Goal: Task Accomplishment & Management: Manage account settings

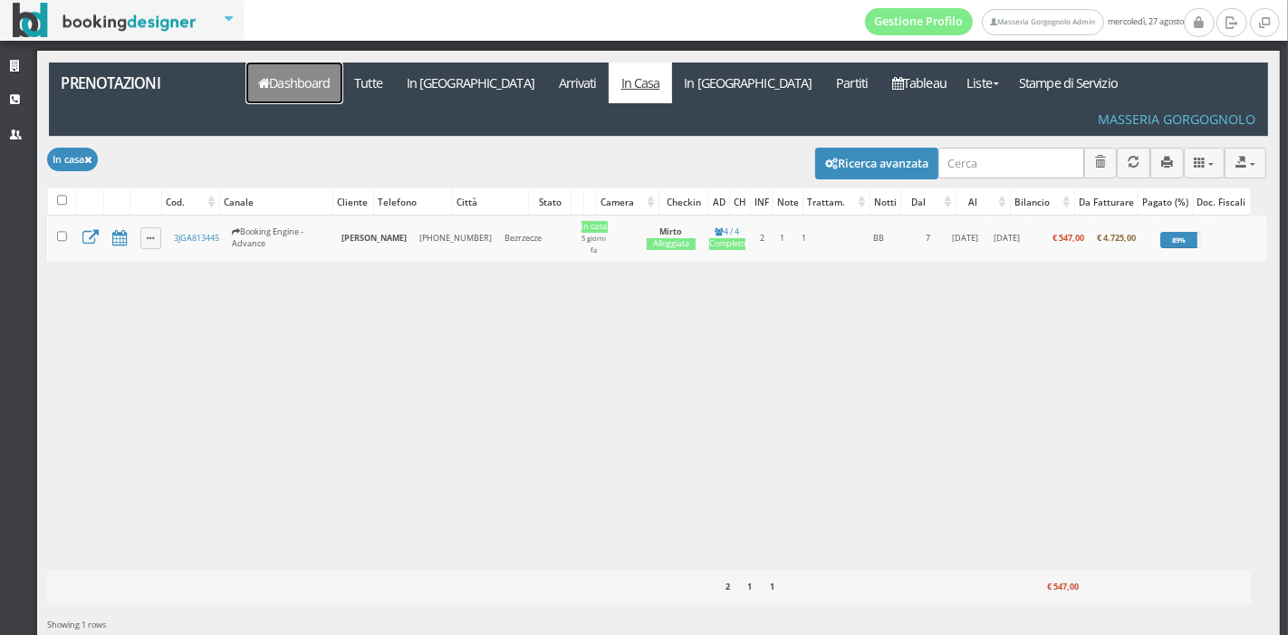
click at [322, 101] on link "Dashboard" at bounding box center [294, 83] width 96 height 41
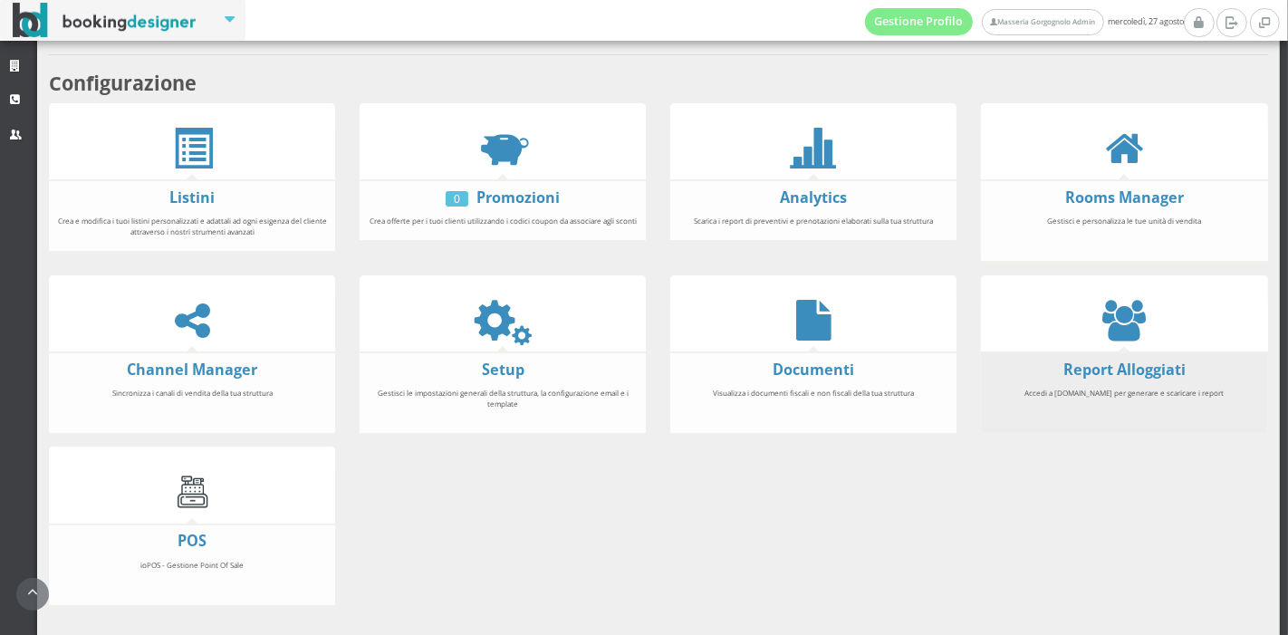
scroll to position [320, 0]
click at [1118, 361] on link "Report Alloggiati" at bounding box center [1124, 370] width 122 height 20
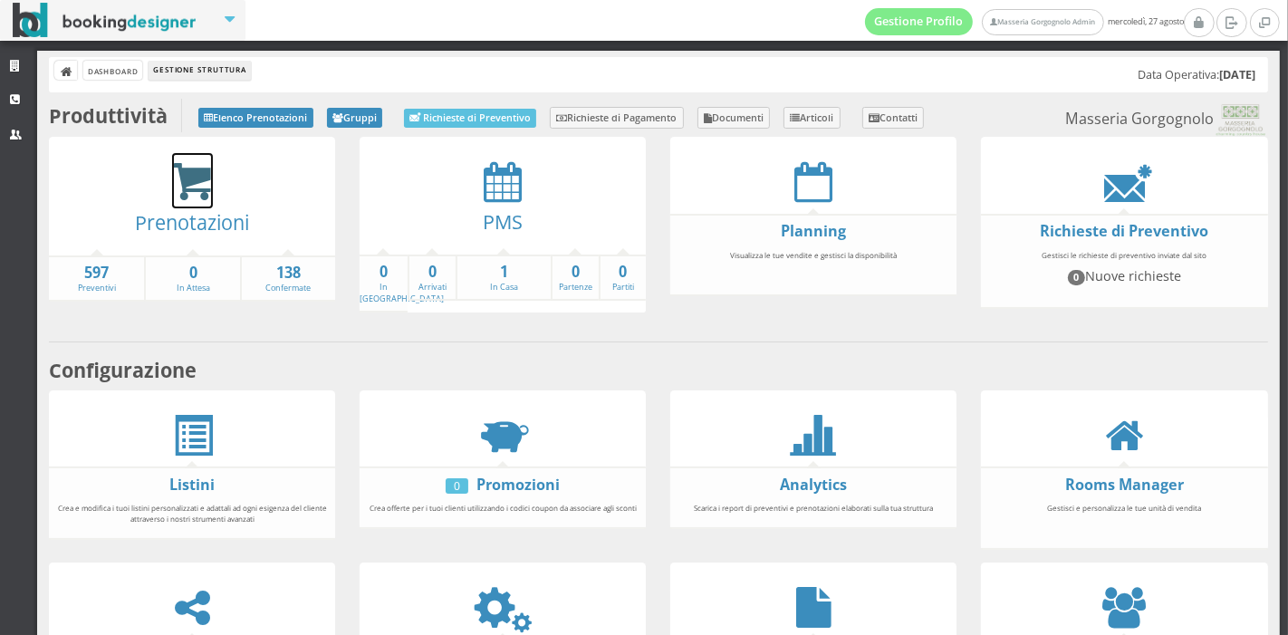
click at [199, 190] on icon at bounding box center [192, 182] width 41 height 42
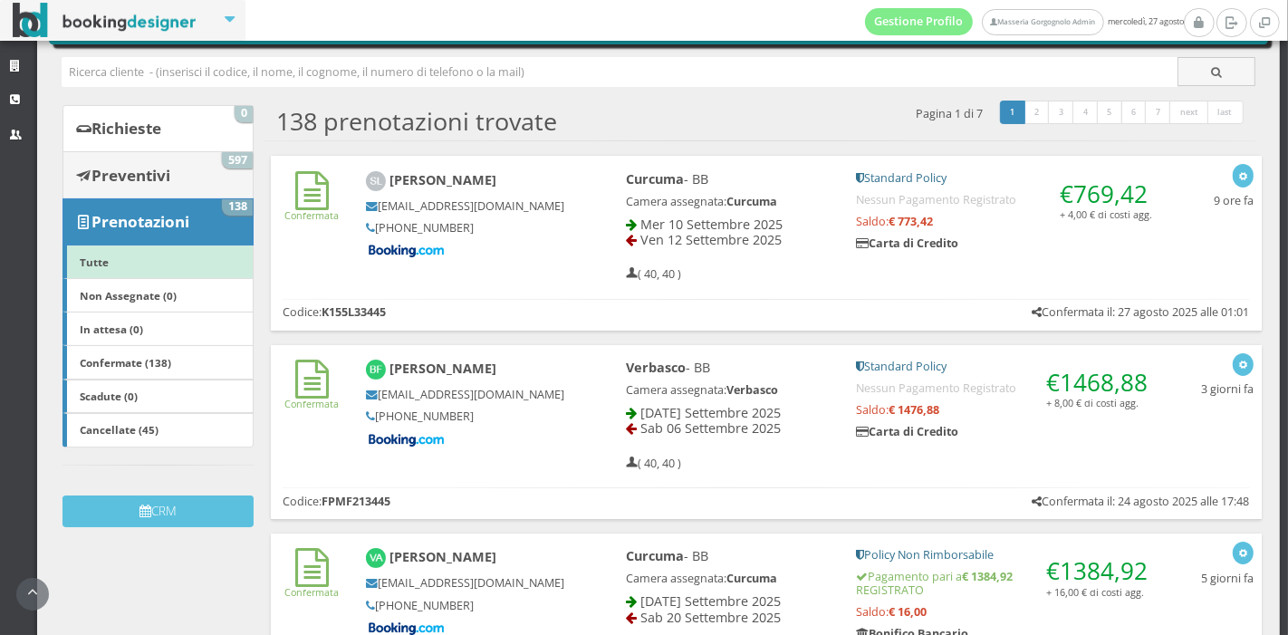
scroll to position [89, 0]
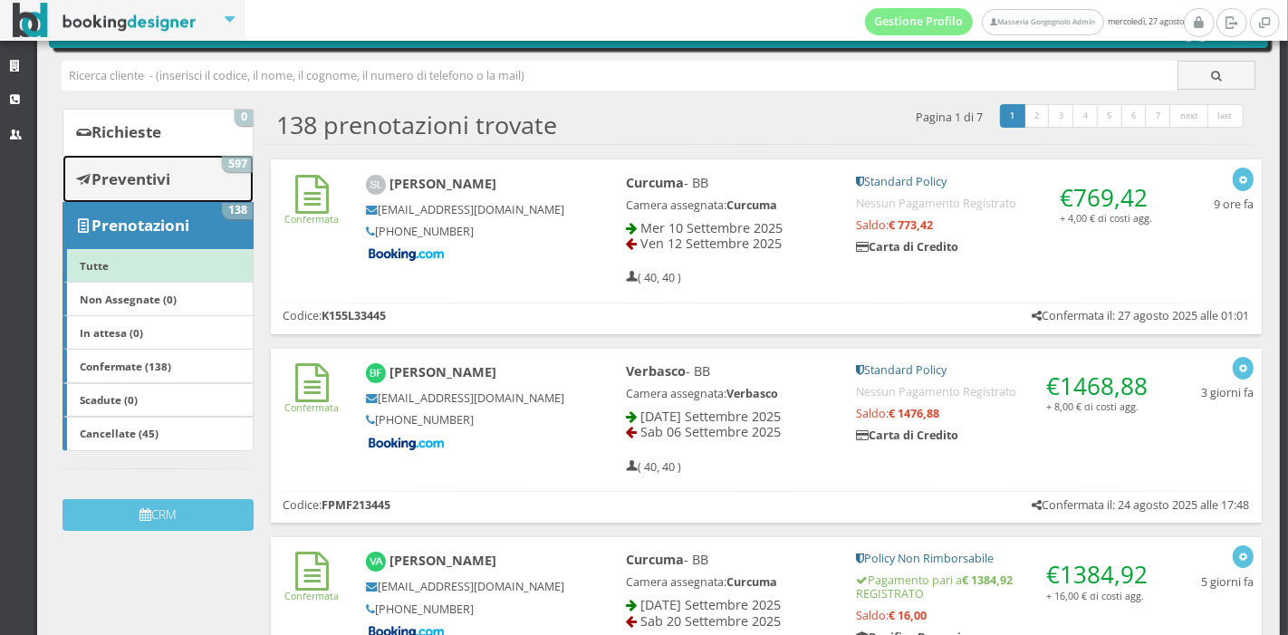
click at [161, 168] on b "Preventivi" at bounding box center [130, 178] width 79 height 21
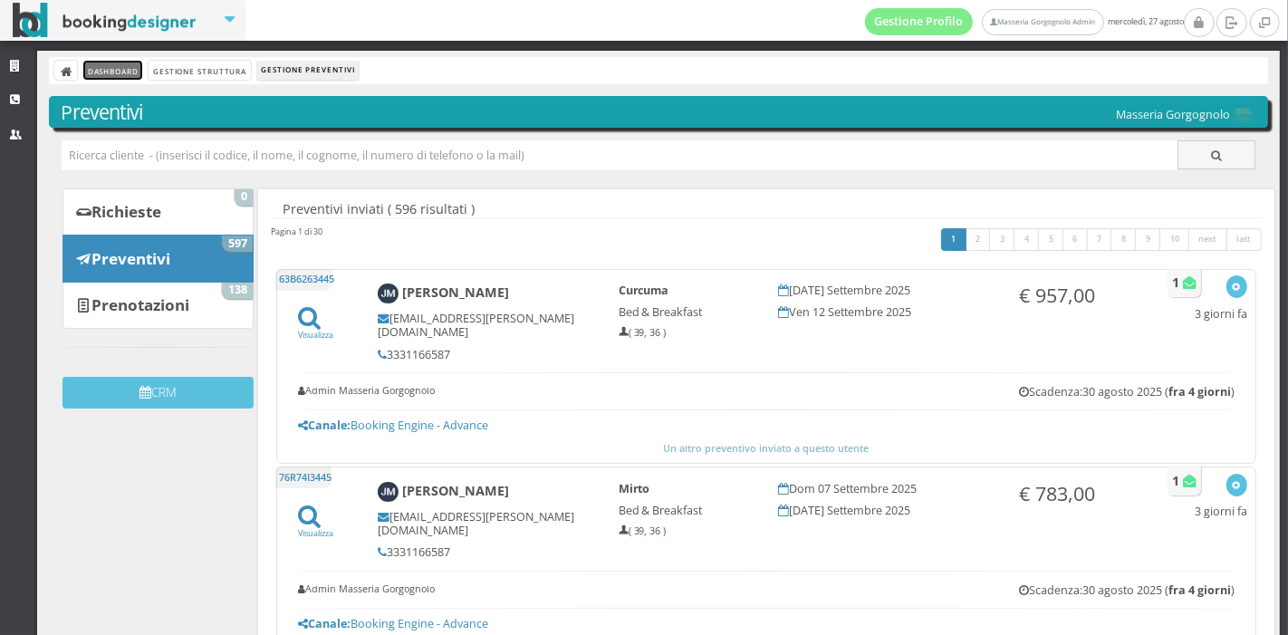
click at [124, 77] on link "Dashboard" at bounding box center [112, 70] width 59 height 19
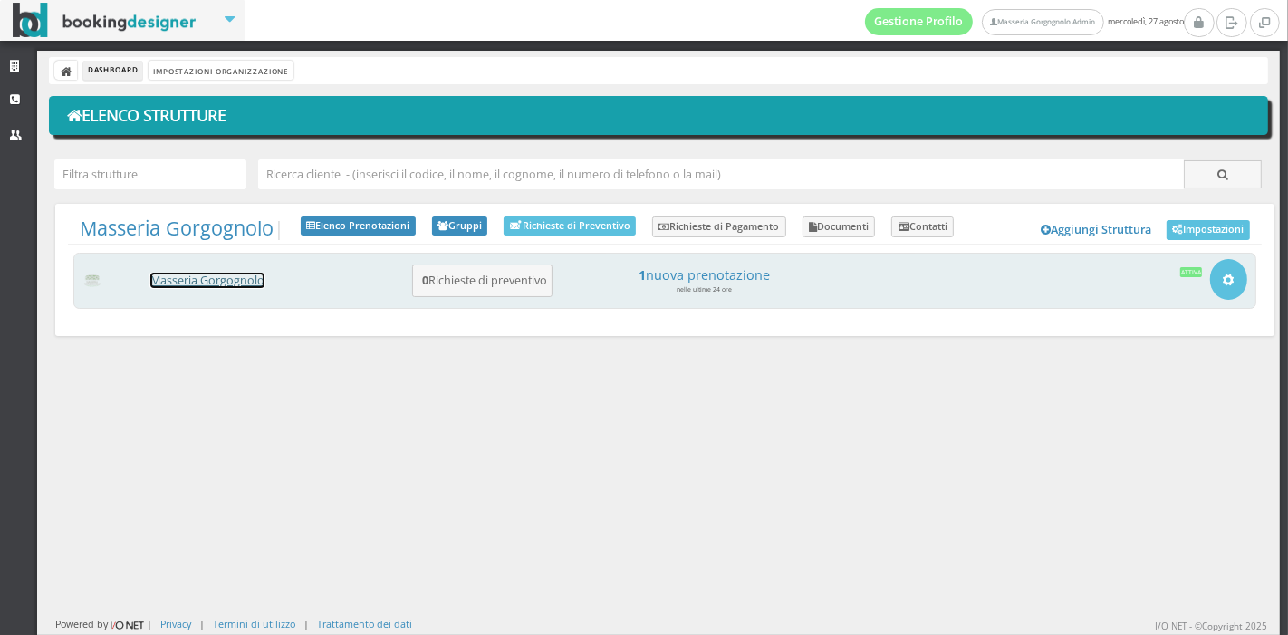
click at [253, 285] on link "Masseria Gorgognolo" at bounding box center [207, 280] width 114 height 15
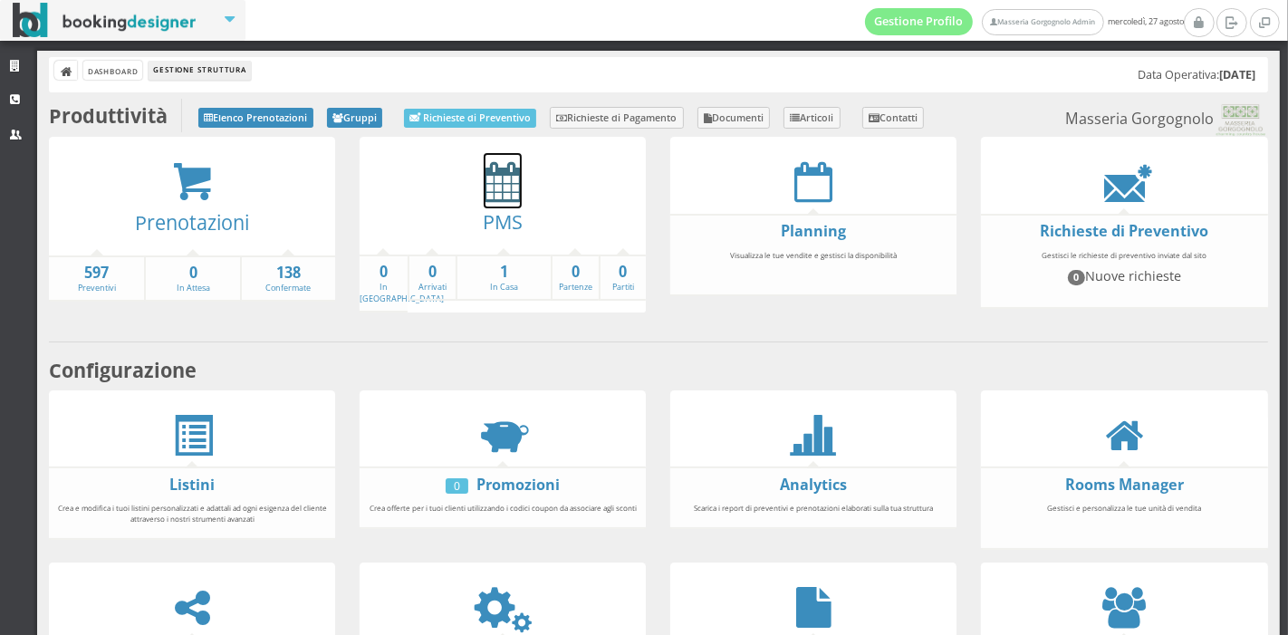
click at [502, 190] on icon at bounding box center [503, 181] width 38 height 41
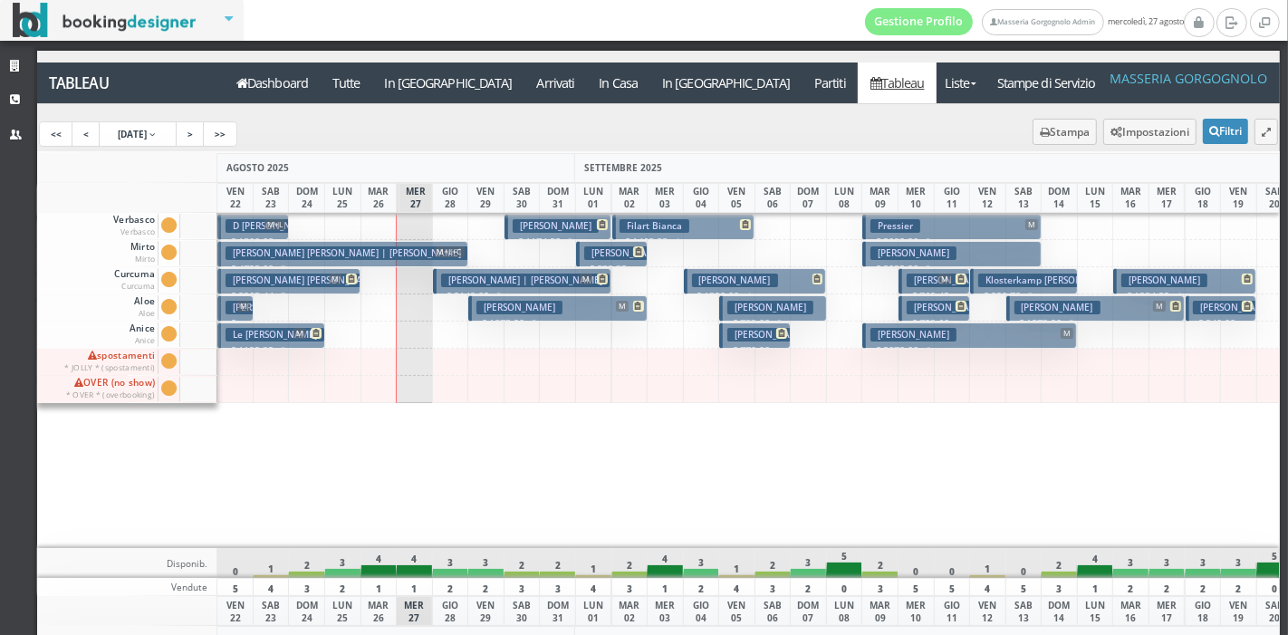
click at [453, 276] on h3 "Volpe Remigio | Volpe Remi" at bounding box center [525, 281] width 168 height 14
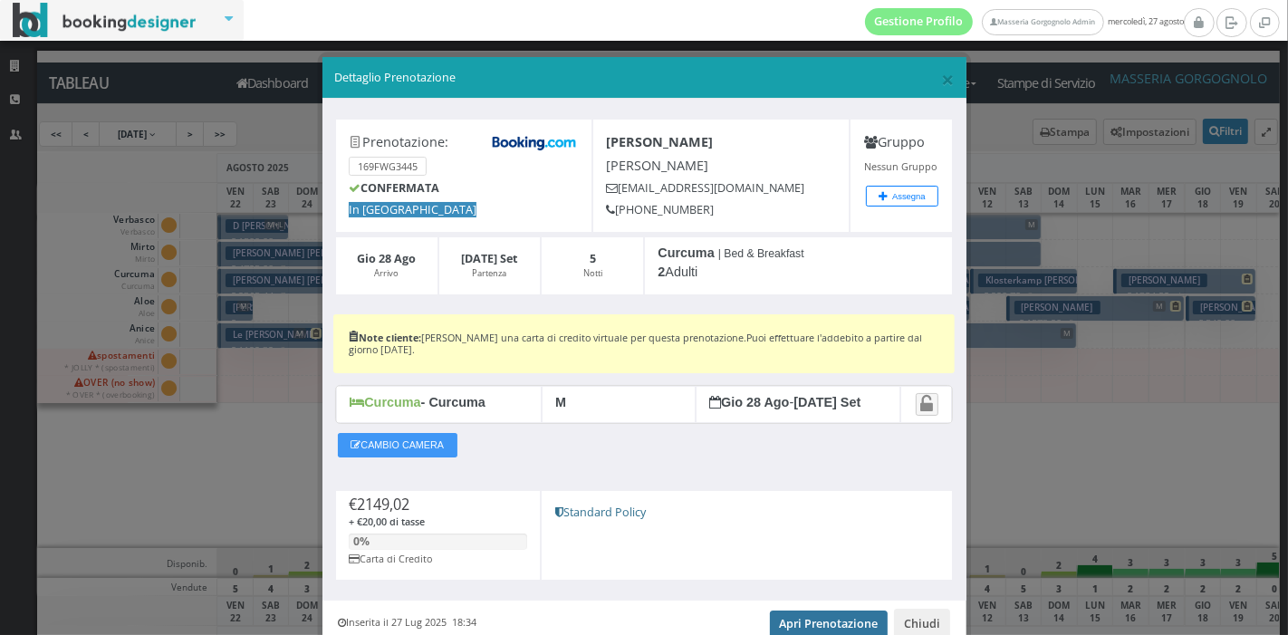
click at [809, 614] on link "Apri Prenotazione" at bounding box center [829, 624] width 119 height 27
click at [941, 82] on span "×" at bounding box center [947, 78] width 13 height 31
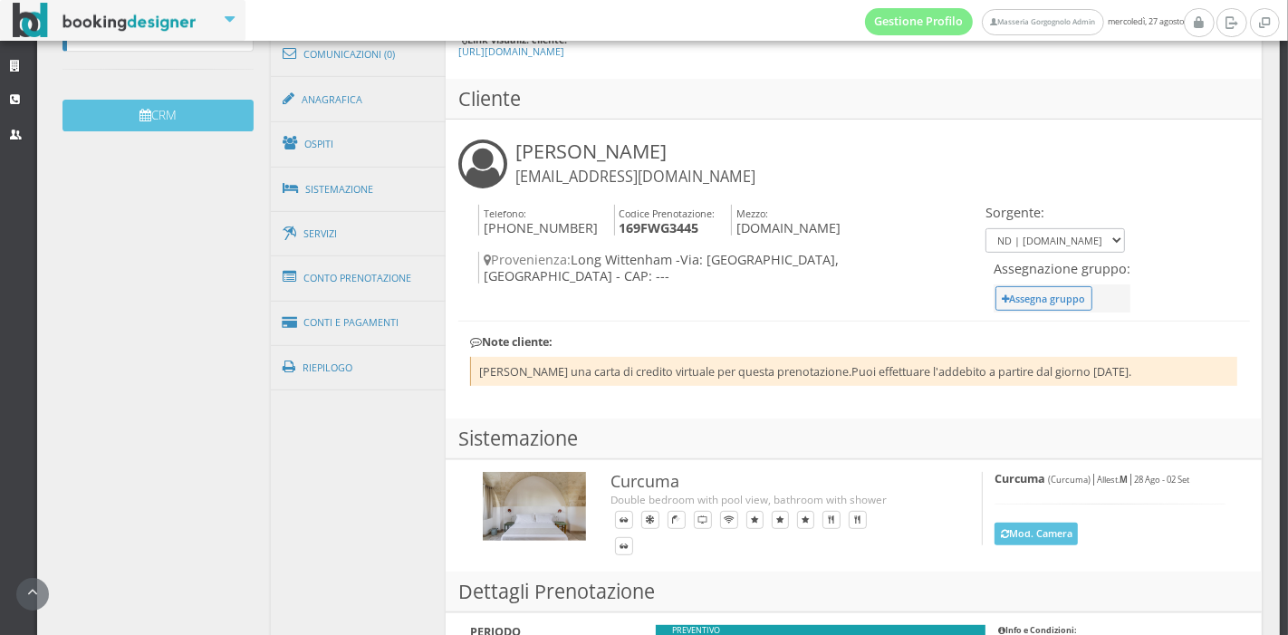
scroll to position [570, 0]
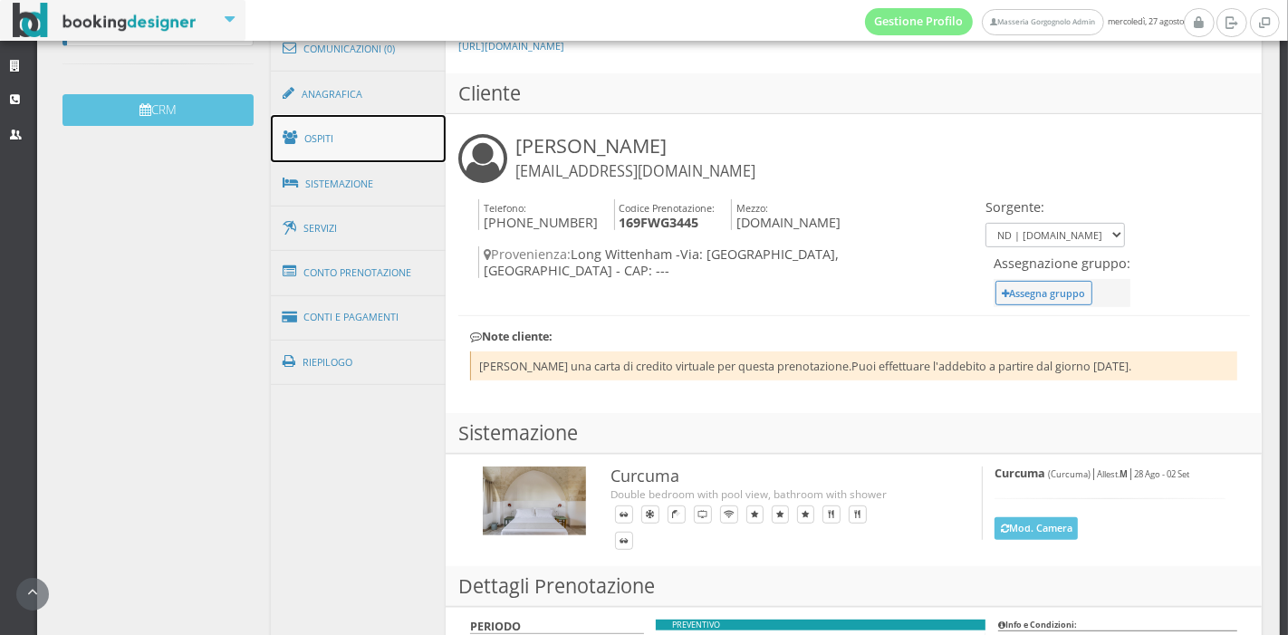
click at [403, 150] on link "Ospiti" at bounding box center [359, 138] width 176 height 47
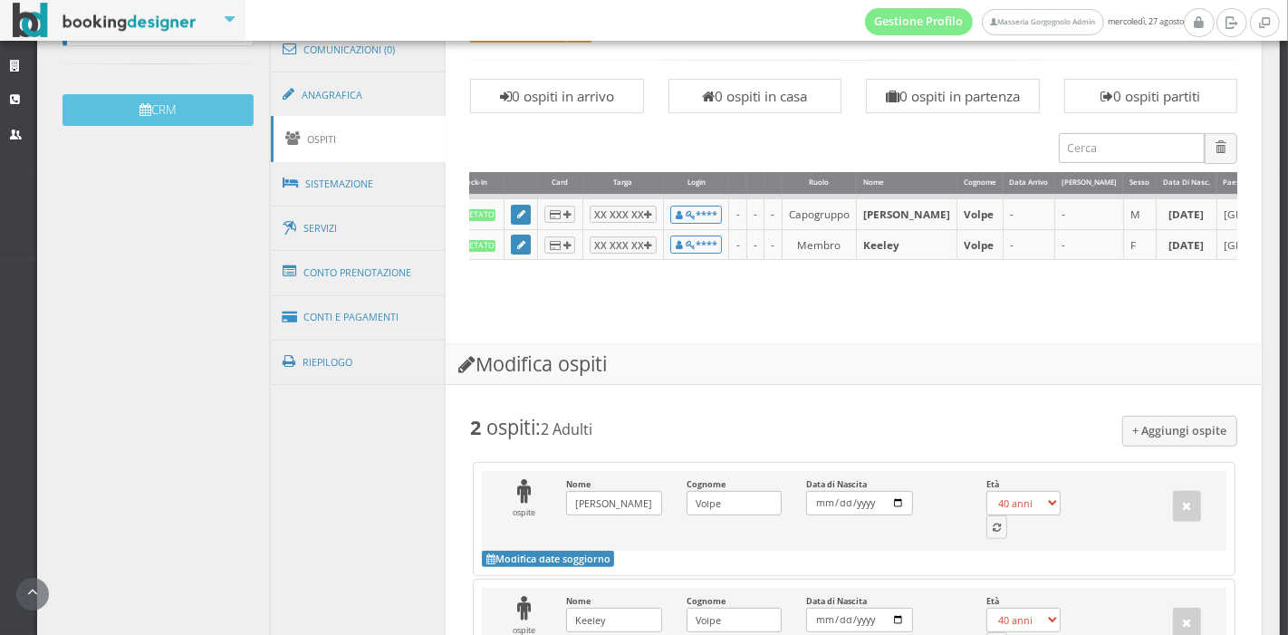
scroll to position [733, 0]
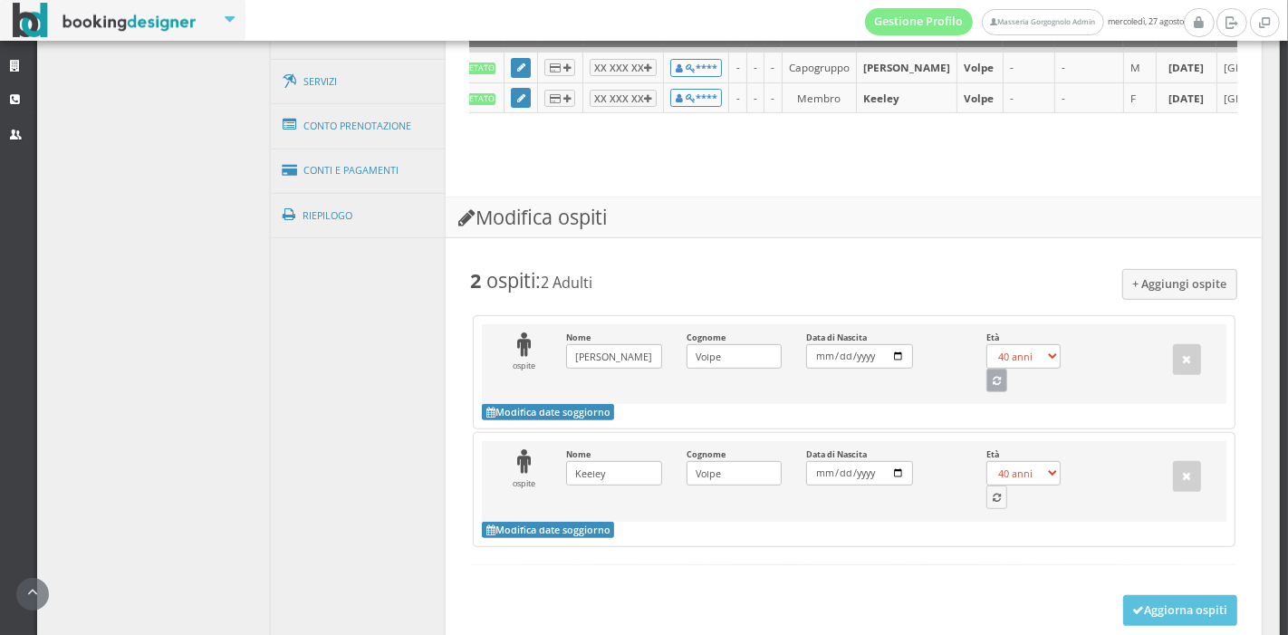
click at [986, 392] on button "button" at bounding box center [997, 381] width 22 height 24
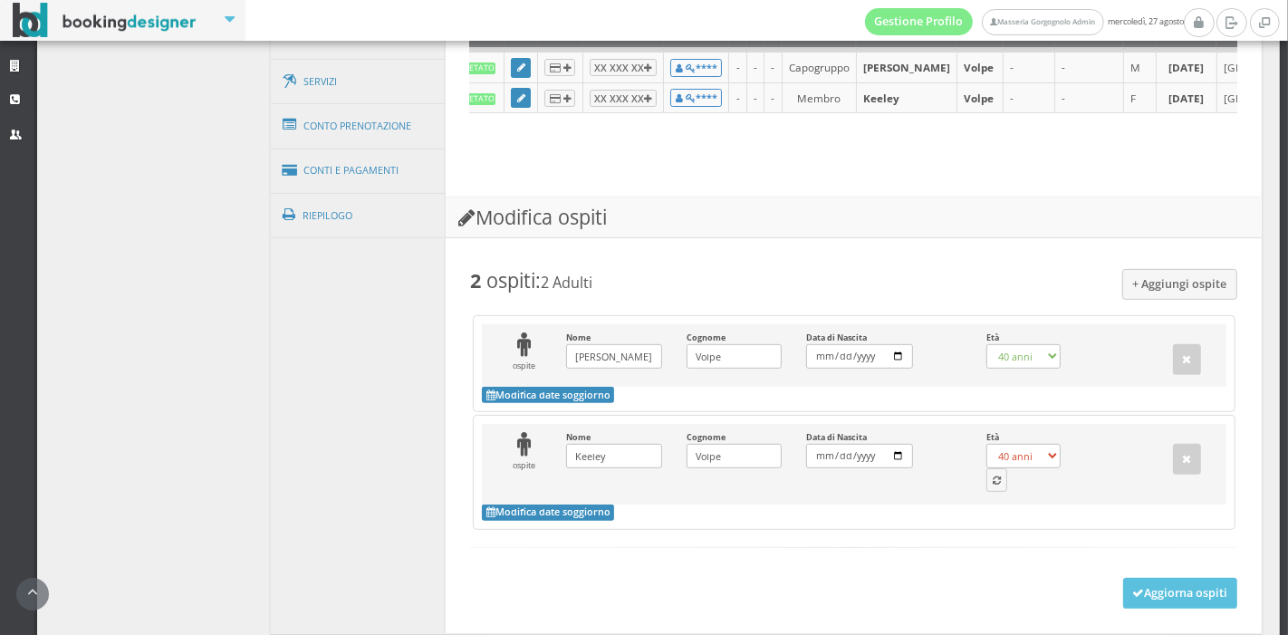
select select "57"
click at [993, 486] on icon "button" at bounding box center [997, 481] width 8 height 10
select select "50"
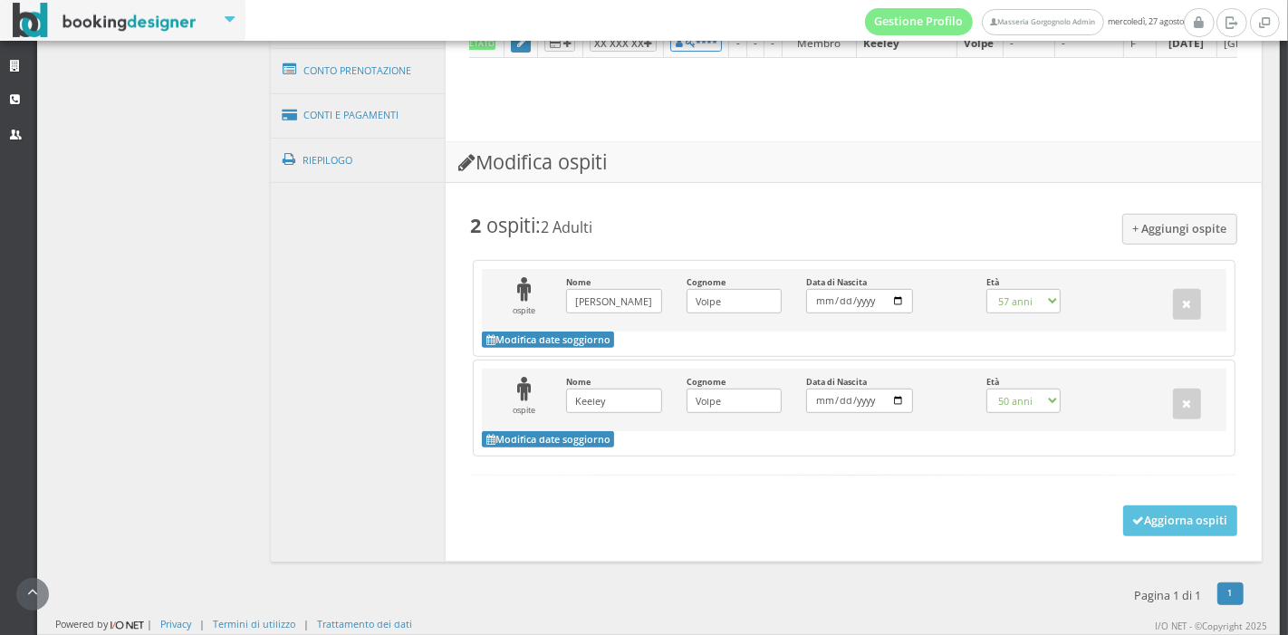
scroll to position [832, 0]
click at [1136, 535] on button "Aggiorna ospiti" at bounding box center [1180, 520] width 115 height 31
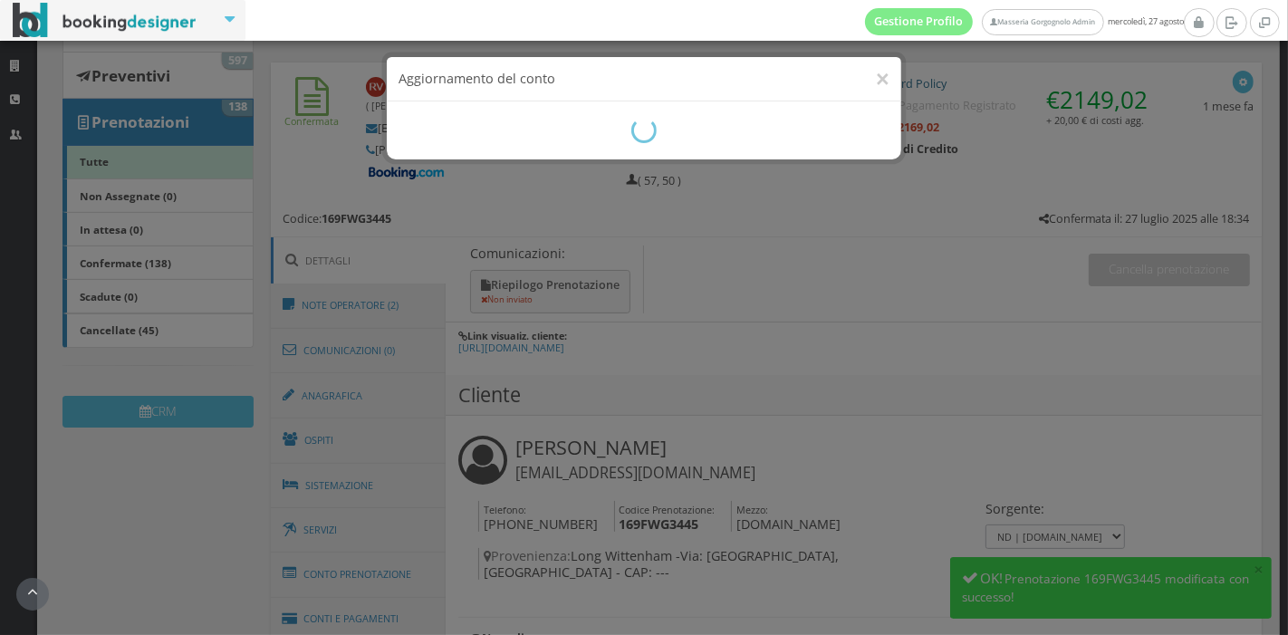
scroll to position [236, 0]
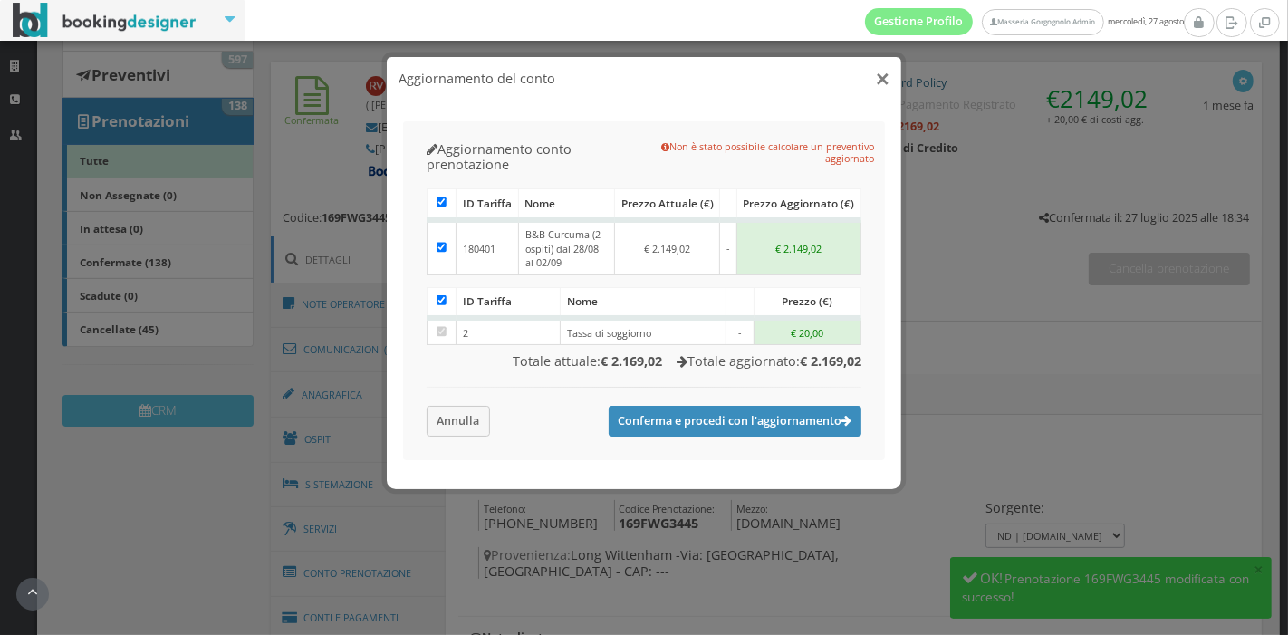
click at [878, 84] on button "×" at bounding box center [883, 79] width 14 height 23
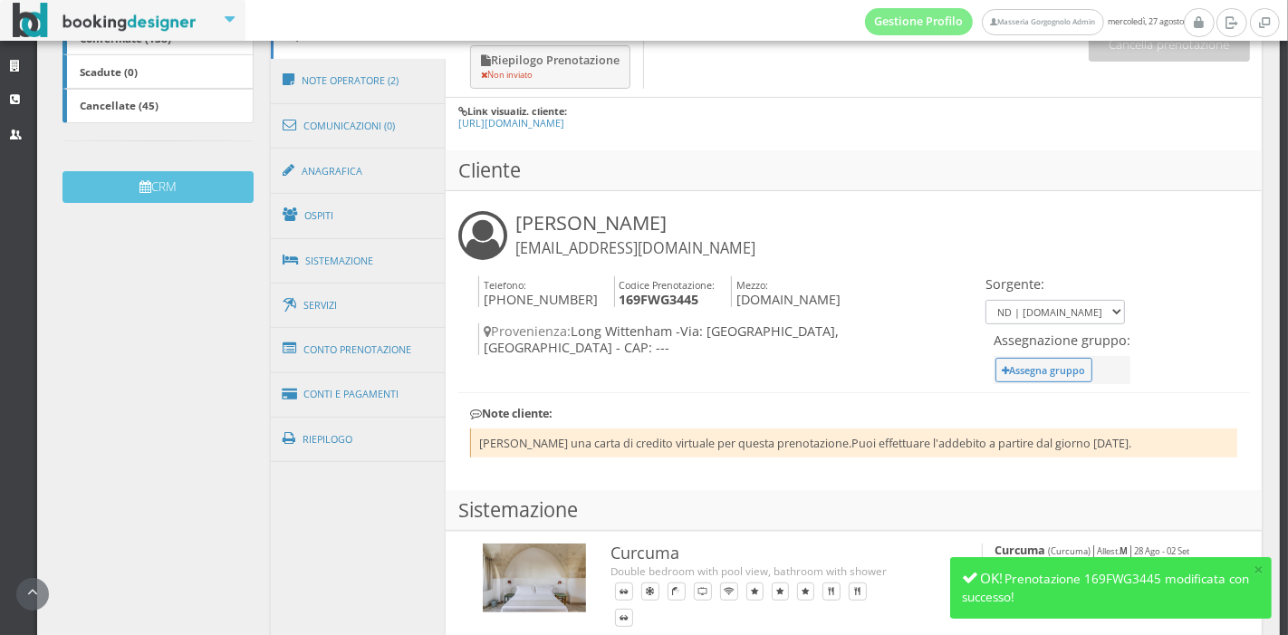
scroll to position [488, 0]
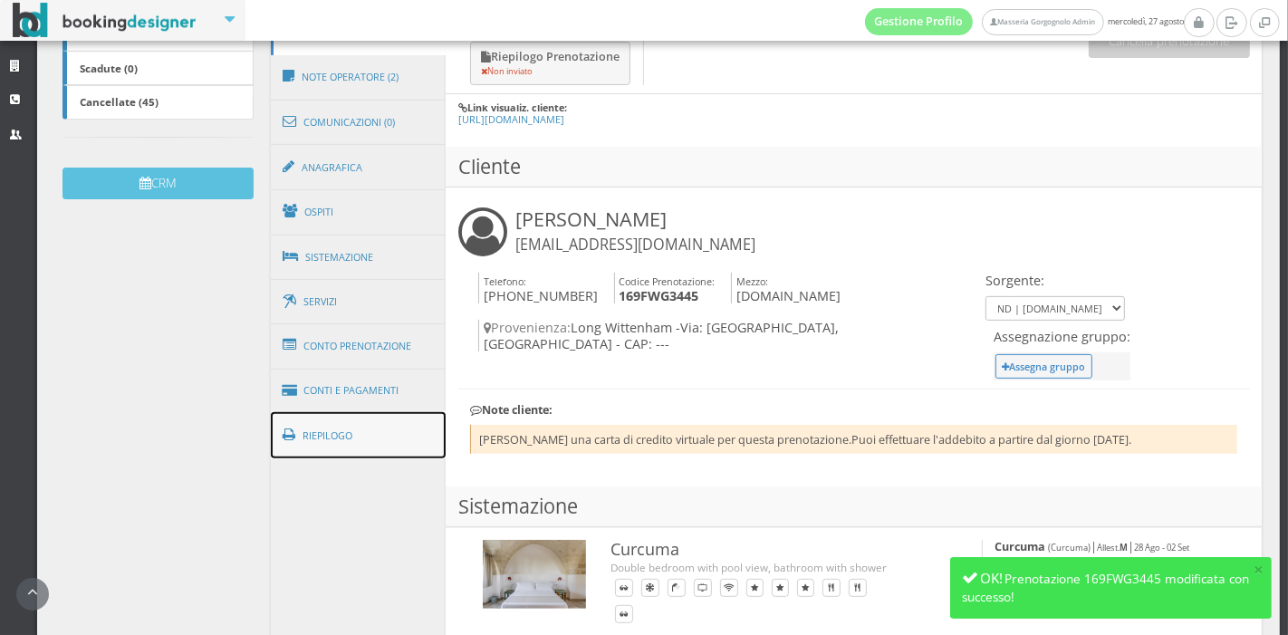
click at [290, 428] on span at bounding box center [292, 434] width 19 height 29
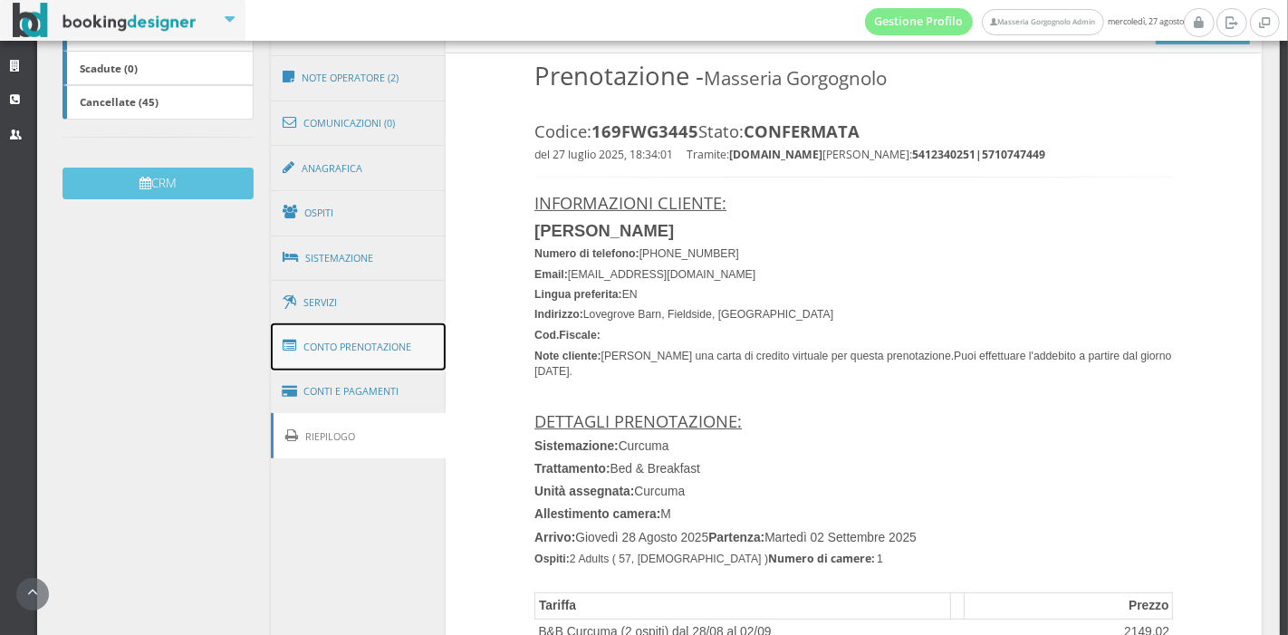
click at [369, 342] on link "Conto Prenotazione" at bounding box center [359, 346] width 176 height 47
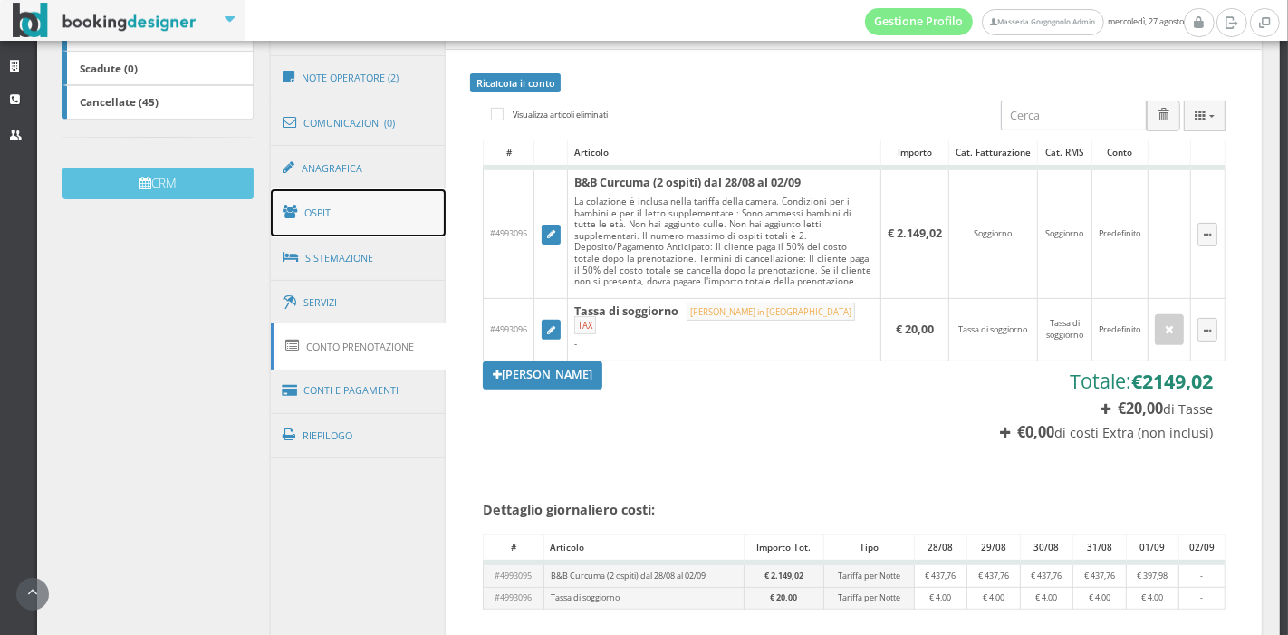
click at [323, 191] on link "Ospiti" at bounding box center [359, 212] width 176 height 47
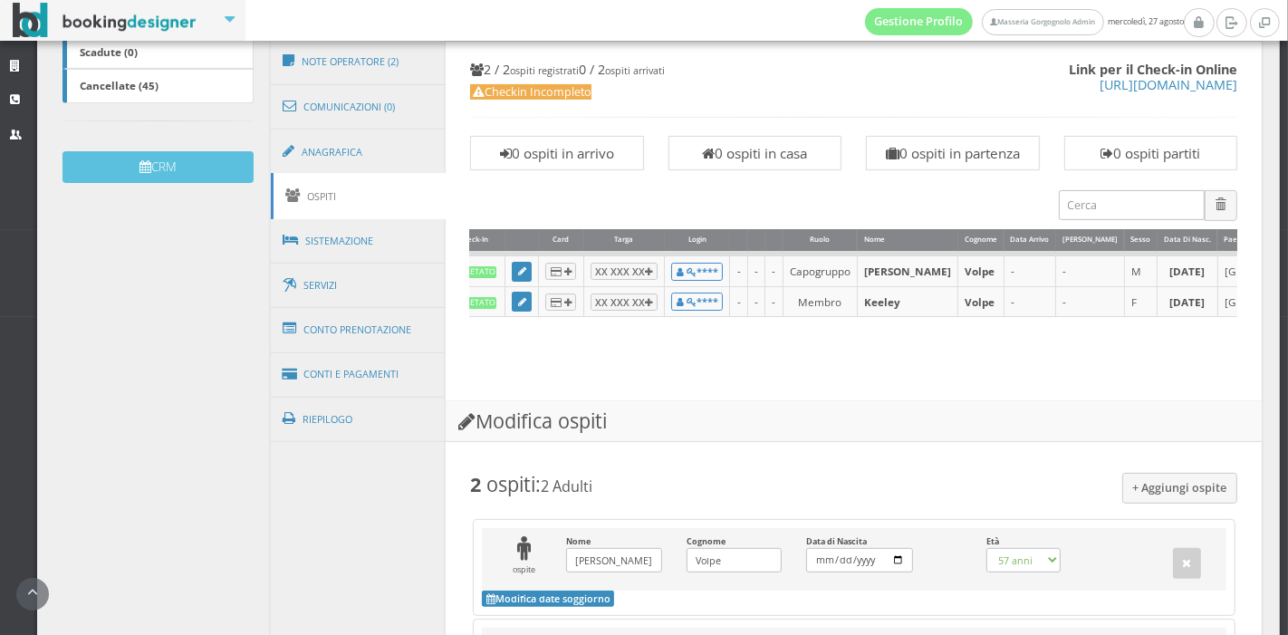
scroll to position [497, 0]
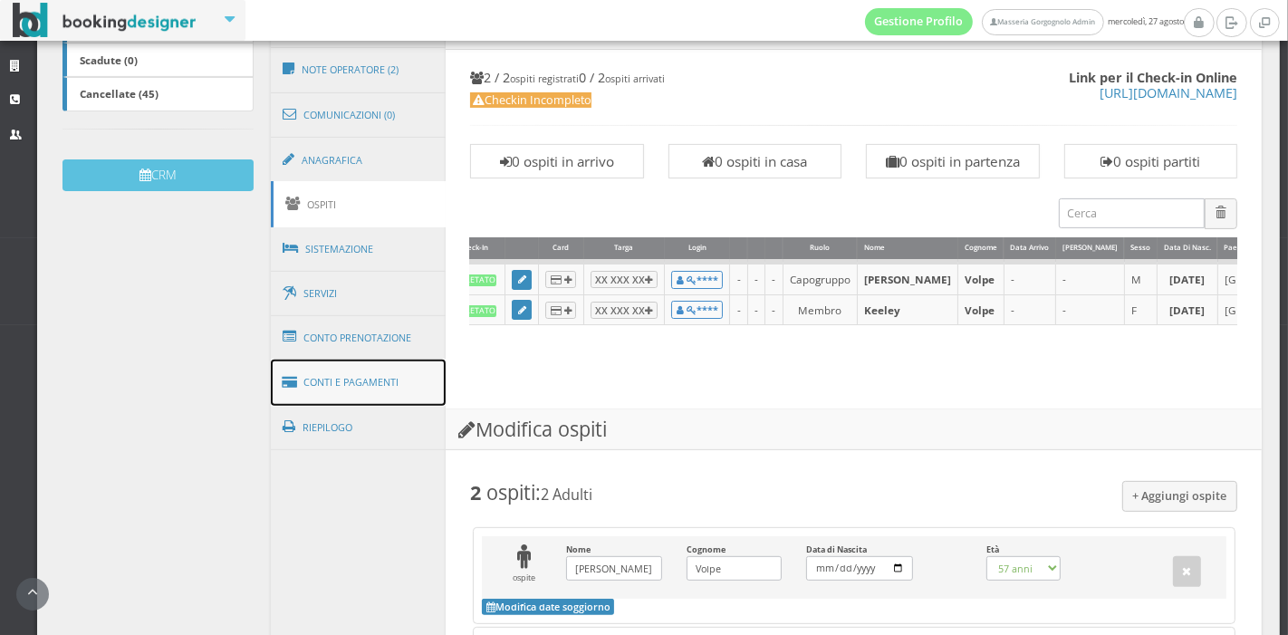
click at [378, 361] on link "Conti e Pagamenti" at bounding box center [359, 383] width 176 height 46
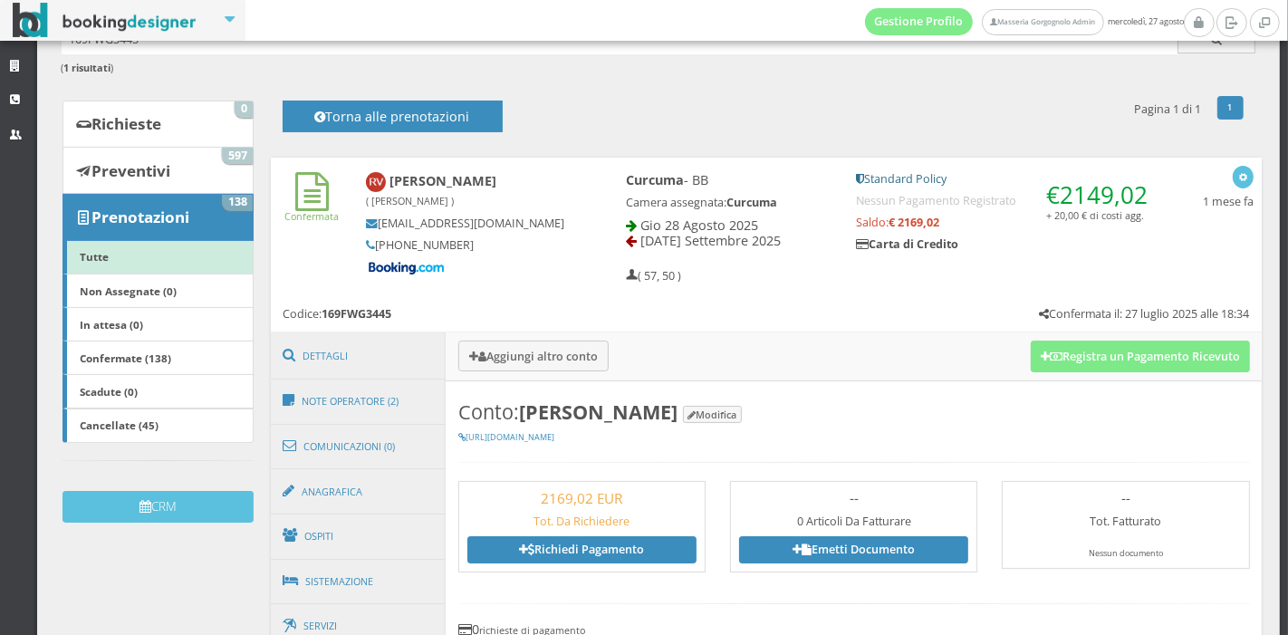
scroll to position [0, 0]
